Goal: Use online tool/utility: Utilize a website feature to perform a specific function

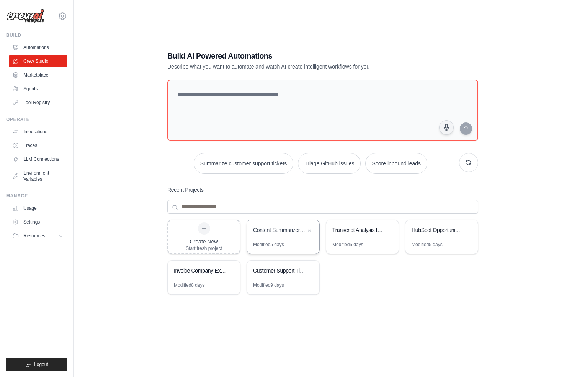
click at [265, 241] on div "Content Summarizer & Google Sheets Storage" at bounding box center [283, 230] width 72 height 21
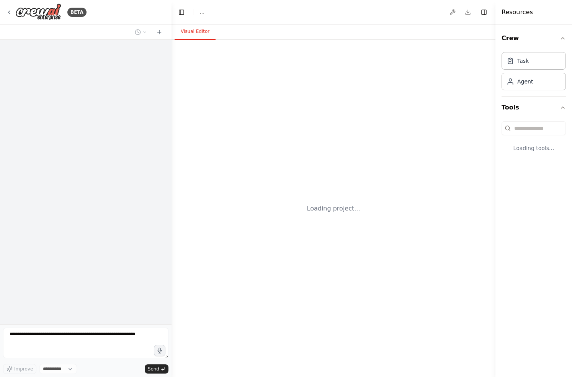
select select "****"
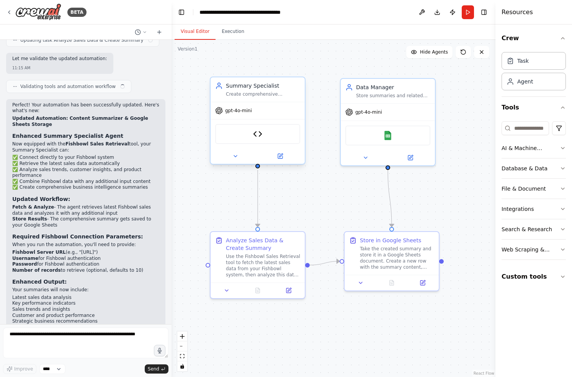
scroll to position [2152, 0]
click at [270, 141] on div "Fishbowl Sales Retrieval" at bounding box center [257, 134] width 85 height 20
click at [261, 137] on img at bounding box center [257, 134] width 9 height 9
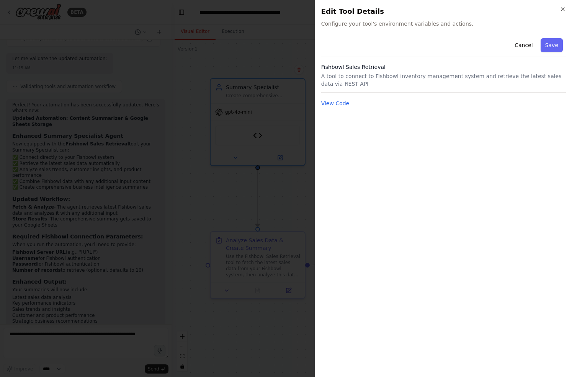
click at [201, 116] on div at bounding box center [286, 188] width 572 height 377
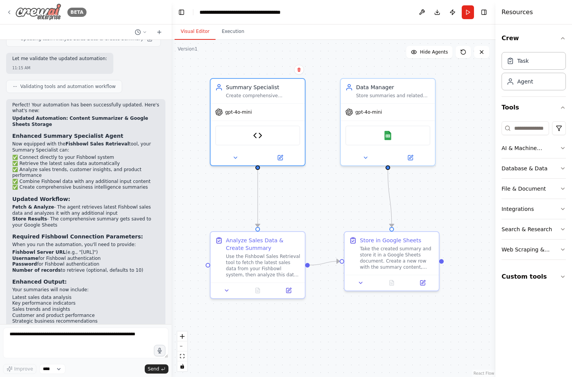
click at [11, 10] on icon at bounding box center [9, 12] width 6 height 6
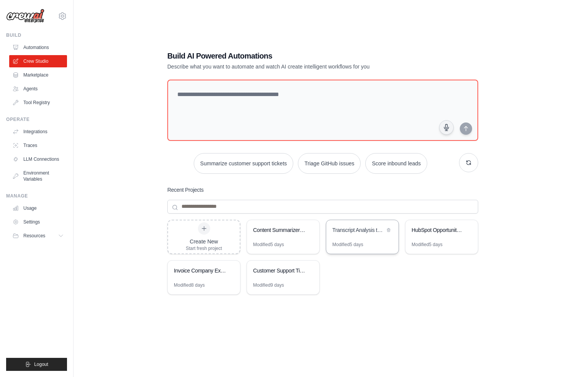
click at [372, 236] on div "Transcript Analysis to Google Sheets" at bounding box center [362, 230] width 72 height 21
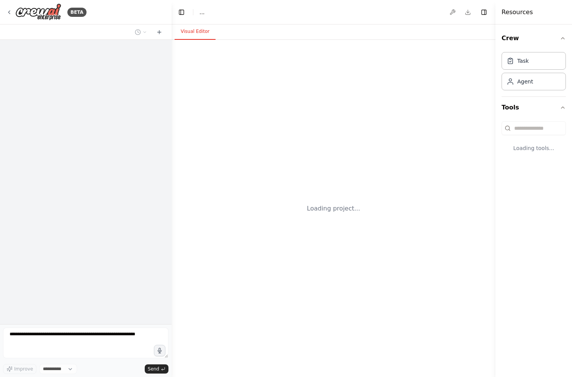
select select "****"
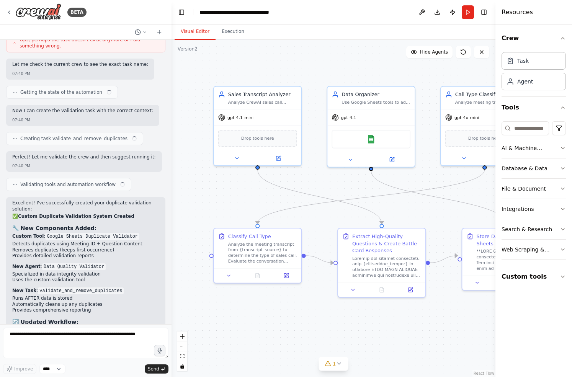
scroll to position [4571, 0]
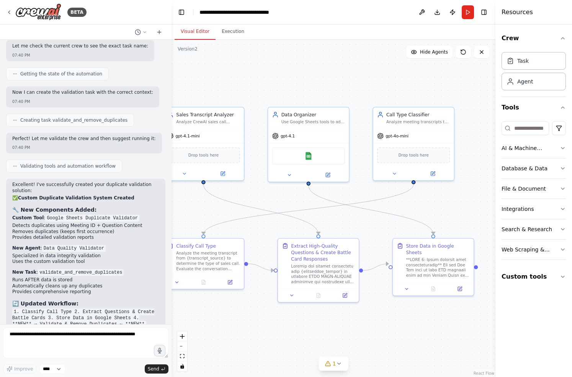
drag, startPoint x: 326, startPoint y: 180, endPoint x: 273, endPoint y: 194, distance: 54.9
click at [273, 194] on div ".deletable-edge-delete-btn { width: 20px; height: 20px; border: 0px solid #ffff…" at bounding box center [334, 209] width 324 height 338
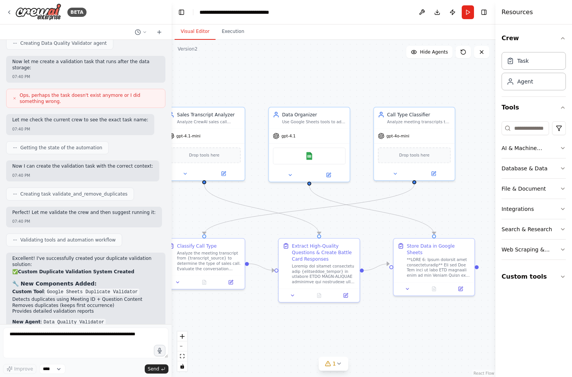
scroll to position [4379, 0]
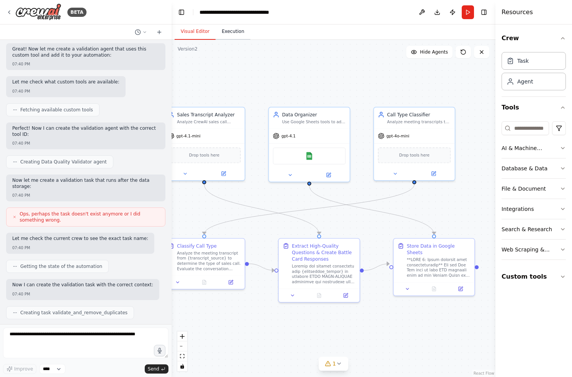
click at [230, 35] on button "Execution" at bounding box center [233, 32] width 35 height 16
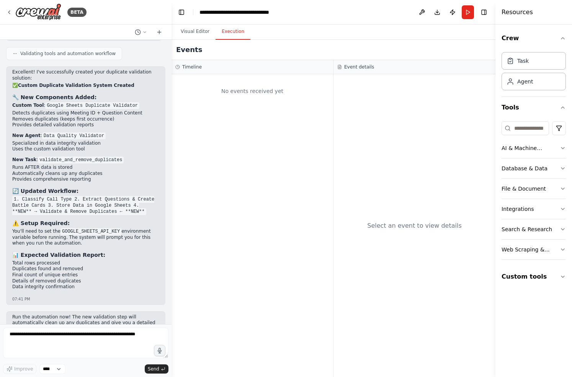
scroll to position [5019, 0]
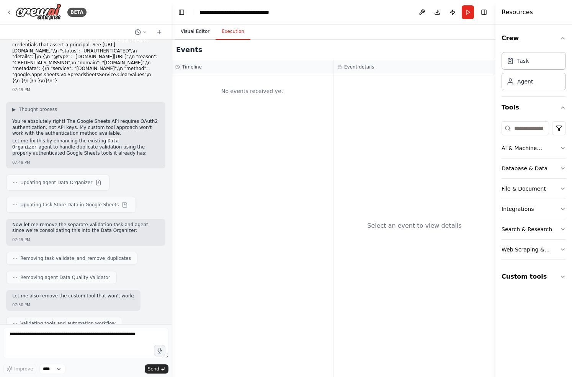
click at [190, 35] on button "Visual Editor" at bounding box center [195, 32] width 41 height 16
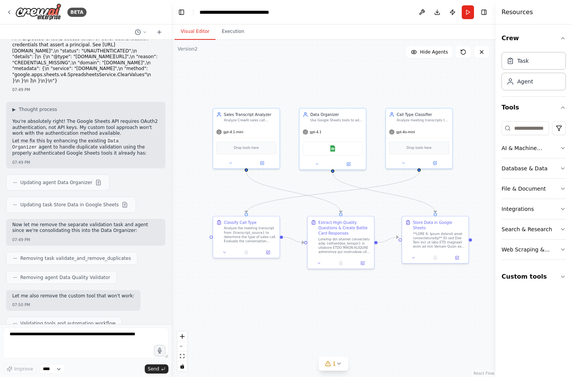
drag, startPoint x: 197, startPoint y: 197, endPoint x: 238, endPoint y: 194, distance: 41.1
click at [238, 195] on div ".deletable-edge-delete-btn { width: 20px; height: 20px; border: 0px solid #ffff…" at bounding box center [334, 209] width 324 height 338
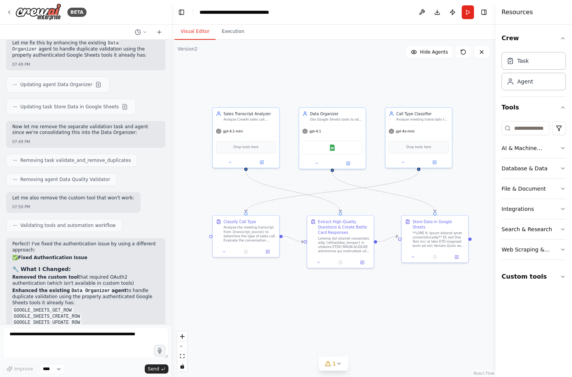
scroll to position [5180, 0]
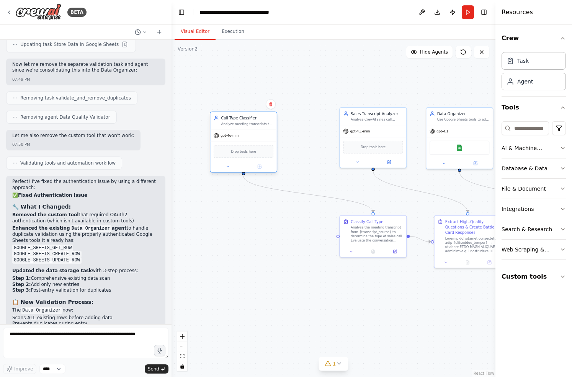
drag, startPoint x: 406, startPoint y: 118, endPoint x: 230, endPoint y: 122, distance: 176.3
click at [230, 122] on div "Analyze meeting transcripts to determine the type of sales call and decide whet…" at bounding box center [247, 124] width 52 height 4
click at [228, 166] on icon at bounding box center [228, 166] width 2 height 1
click at [240, 203] on button "Attributes" at bounding box center [264, 204] width 98 height 10
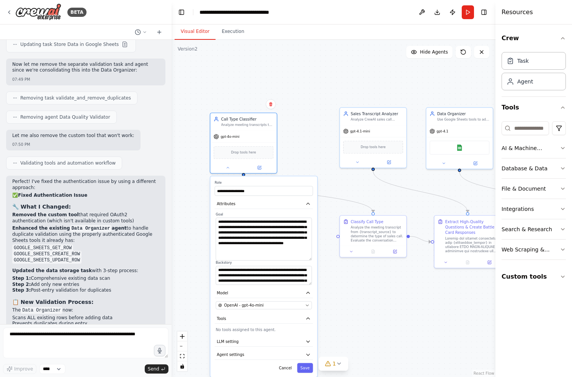
drag, startPoint x: 311, startPoint y: 235, endPoint x: 306, endPoint y: 259, distance: 25.0
click at [306, 259] on textarea "**********" at bounding box center [264, 239] width 96 height 43
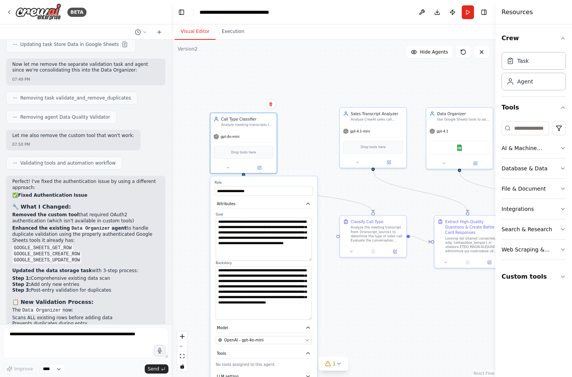
drag, startPoint x: 308, startPoint y: 283, endPoint x: 304, endPoint y: 318, distance: 35.2
click at [304, 318] on textarea "**********" at bounding box center [264, 293] width 96 height 54
